Goal: Navigation & Orientation: Go to known website

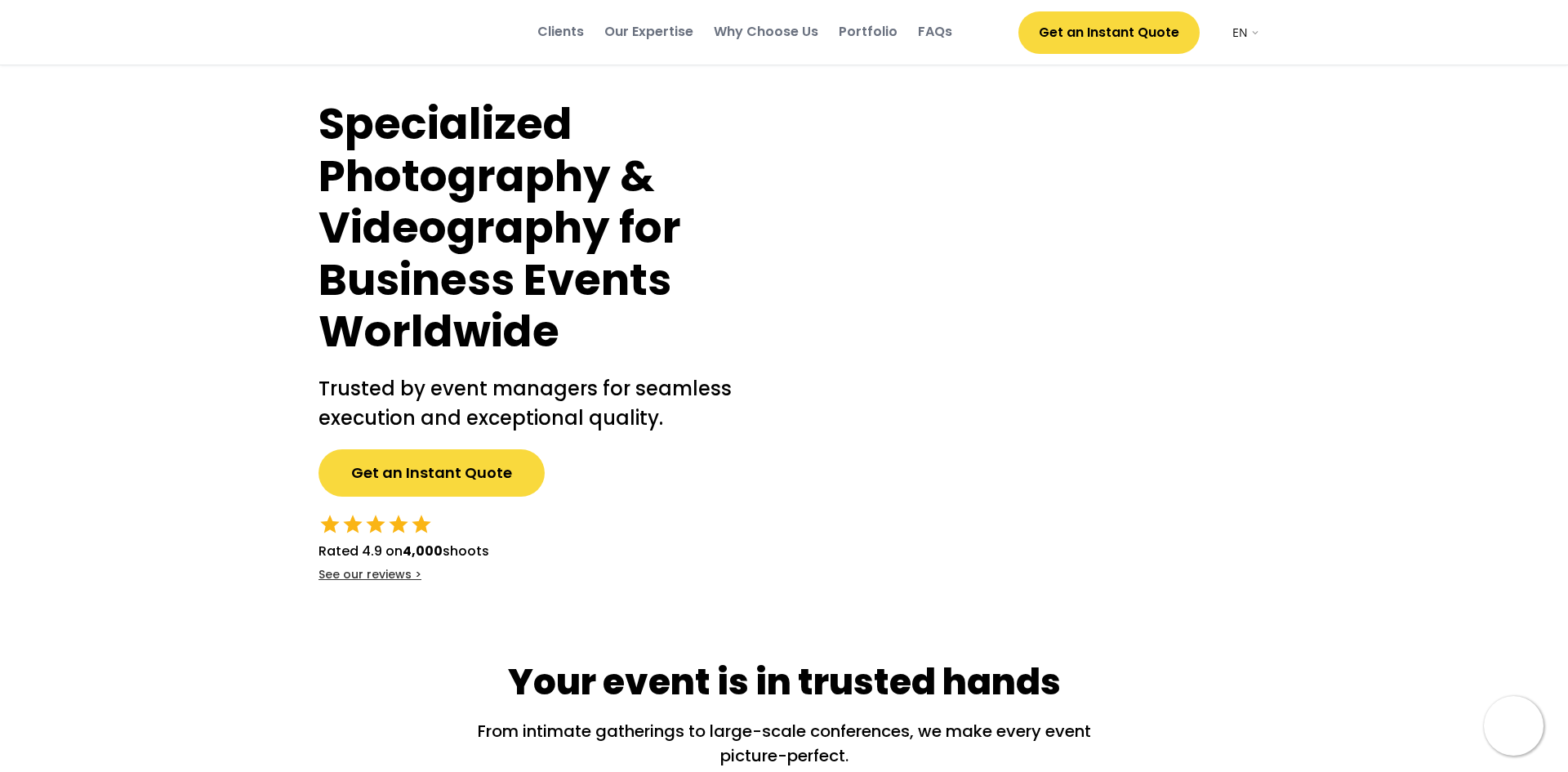
select select ""en""
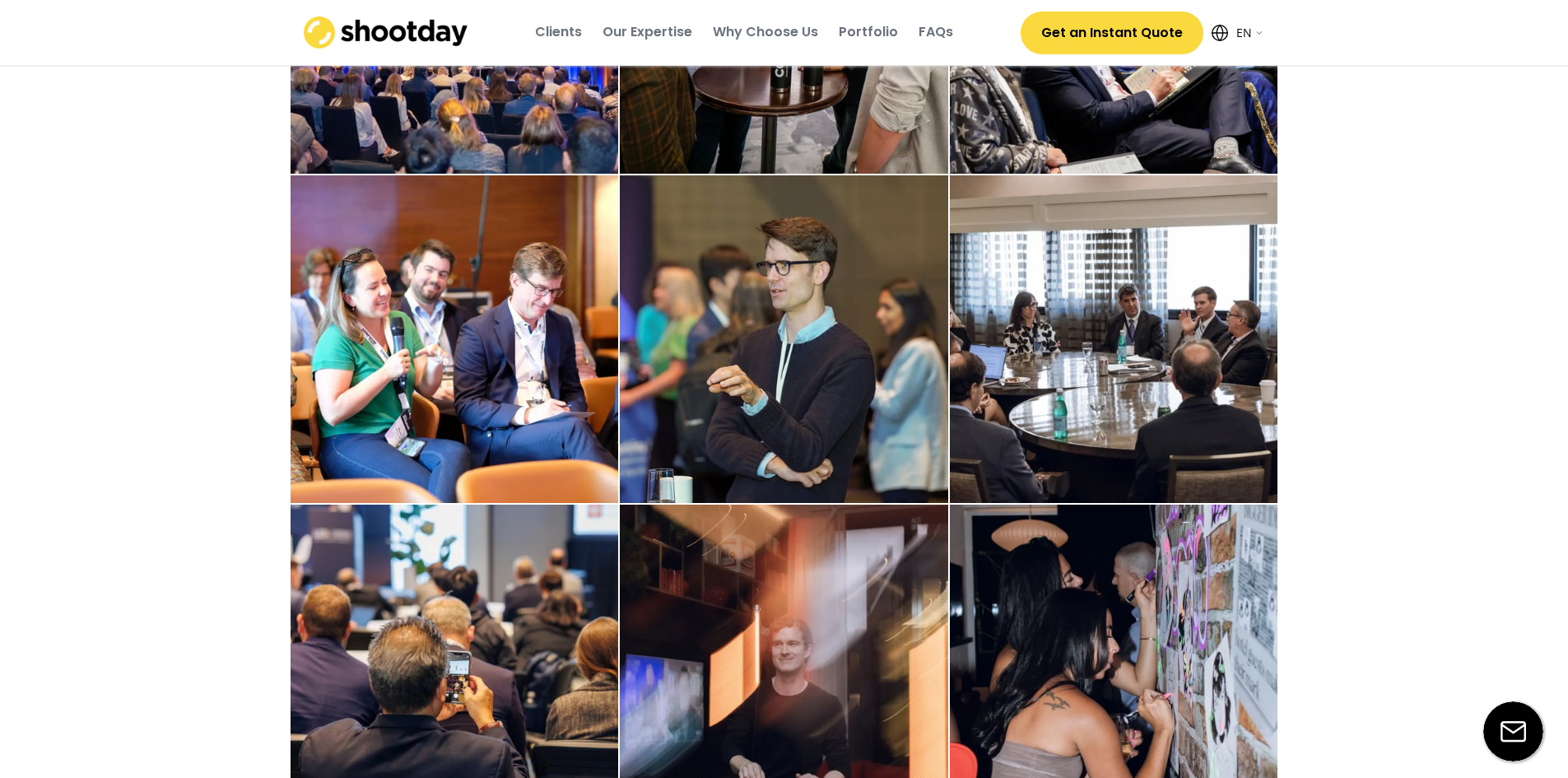
scroll to position [2635, 0]
